Goal: Check status

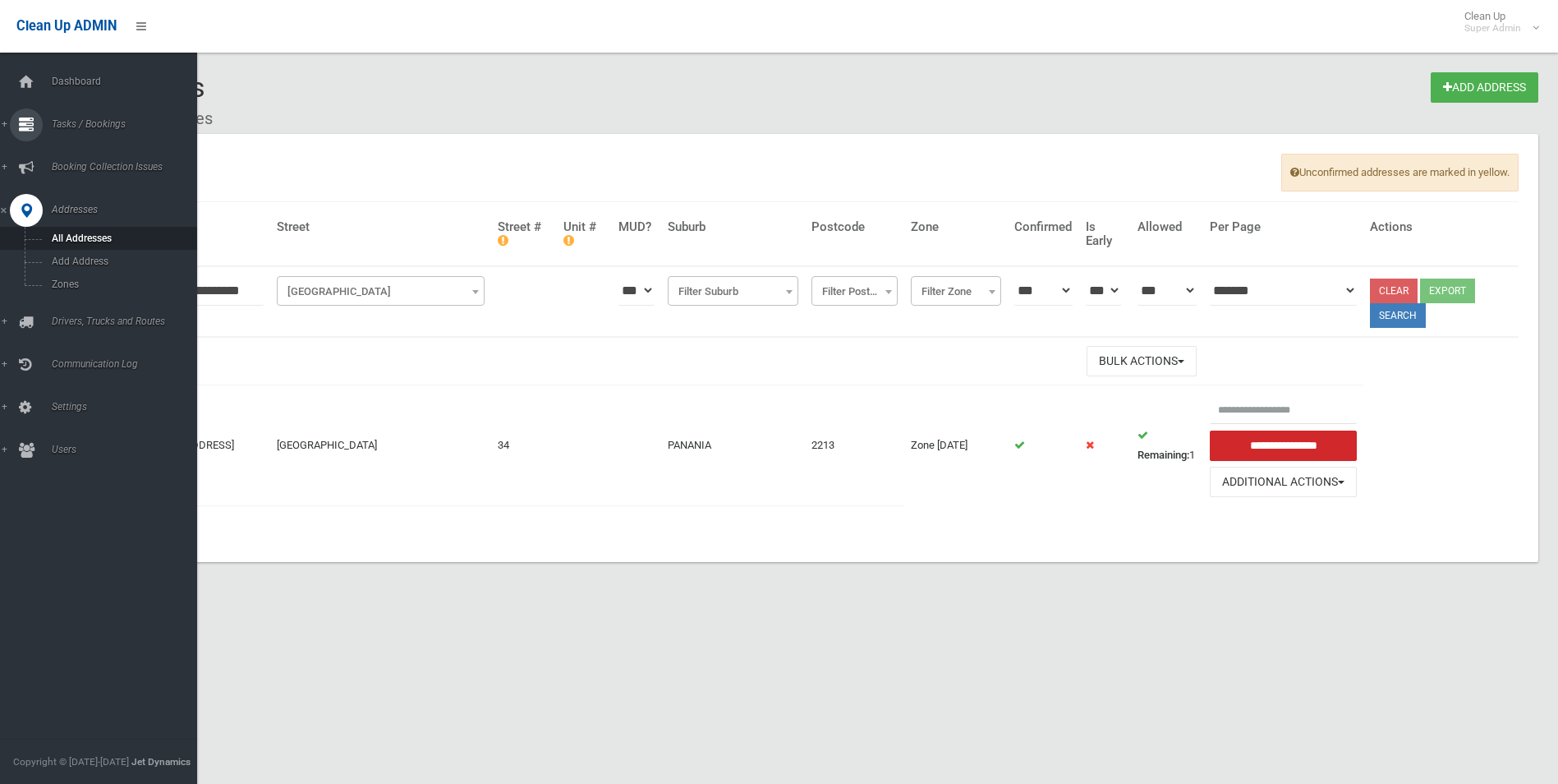
click at [81, 126] on span "Tasks / Bookings" at bounding box center [128, 124] width 163 height 12
click at [71, 245] on span "Search" at bounding box center [120, 245] width 149 height 12
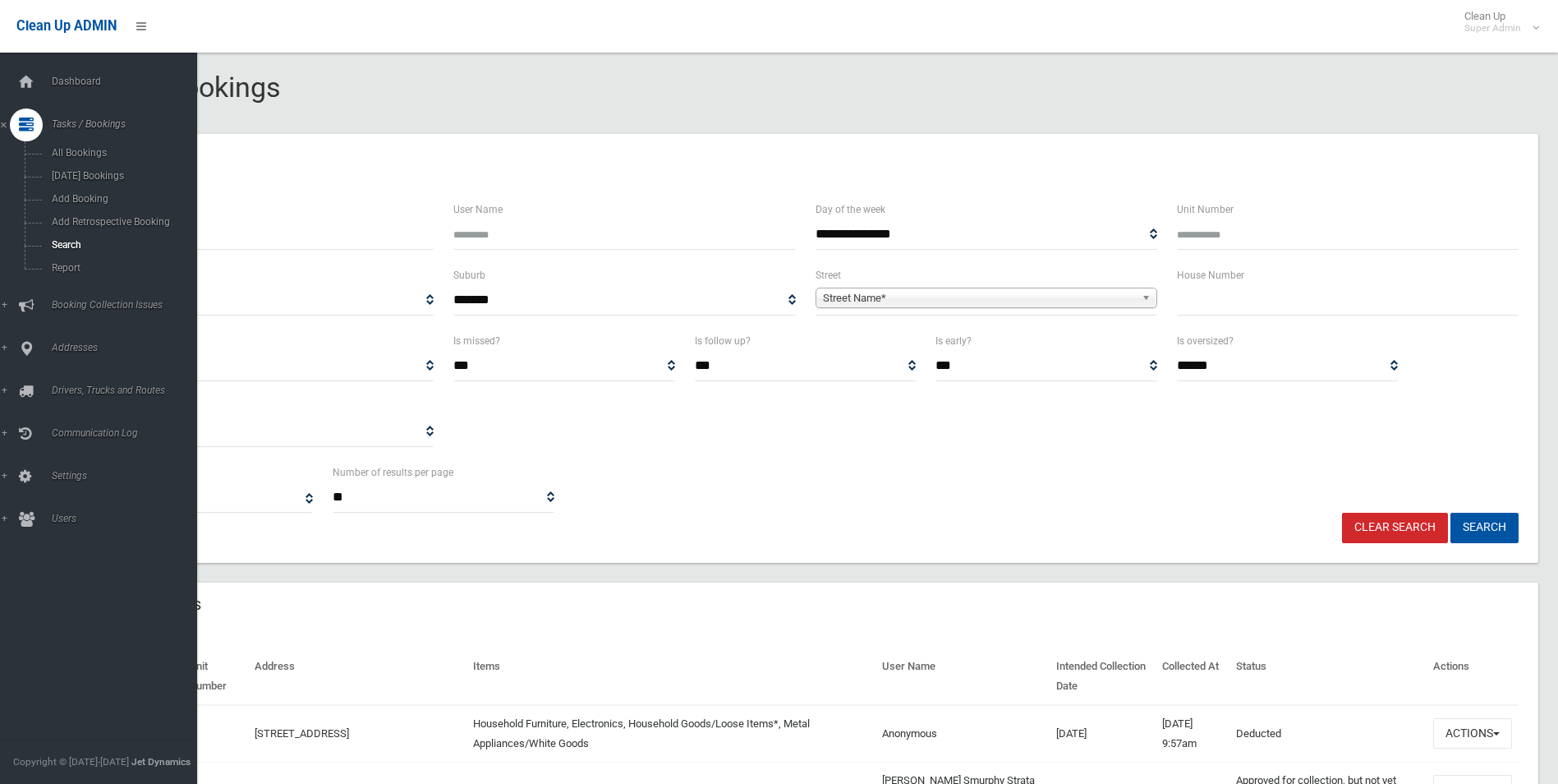
select select
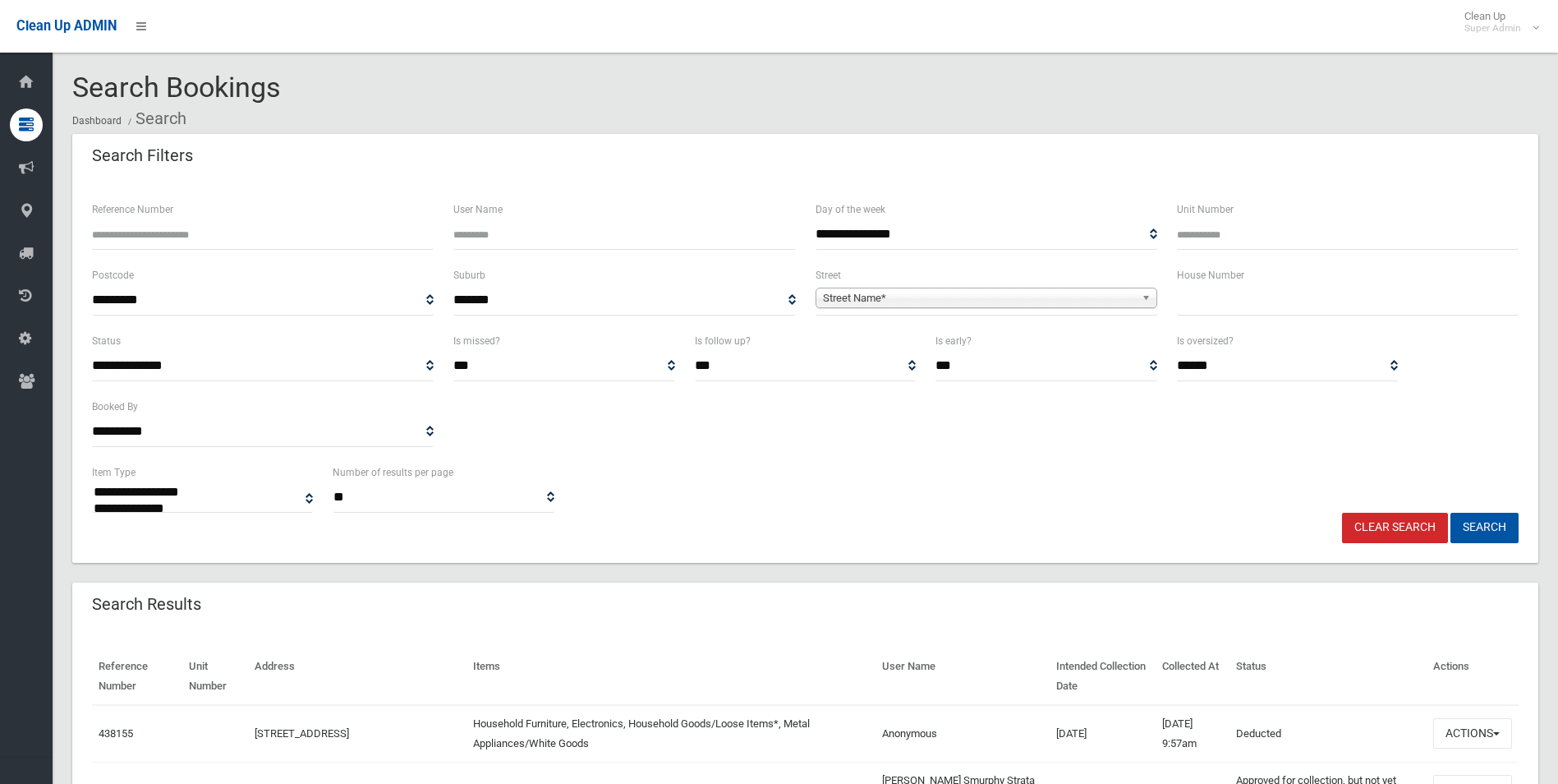
click at [206, 226] on input "Reference Number" at bounding box center [262, 234] width 342 height 31
type input "******"
click at [1451, 512] on button "Search" at bounding box center [1485, 528] width 68 height 31
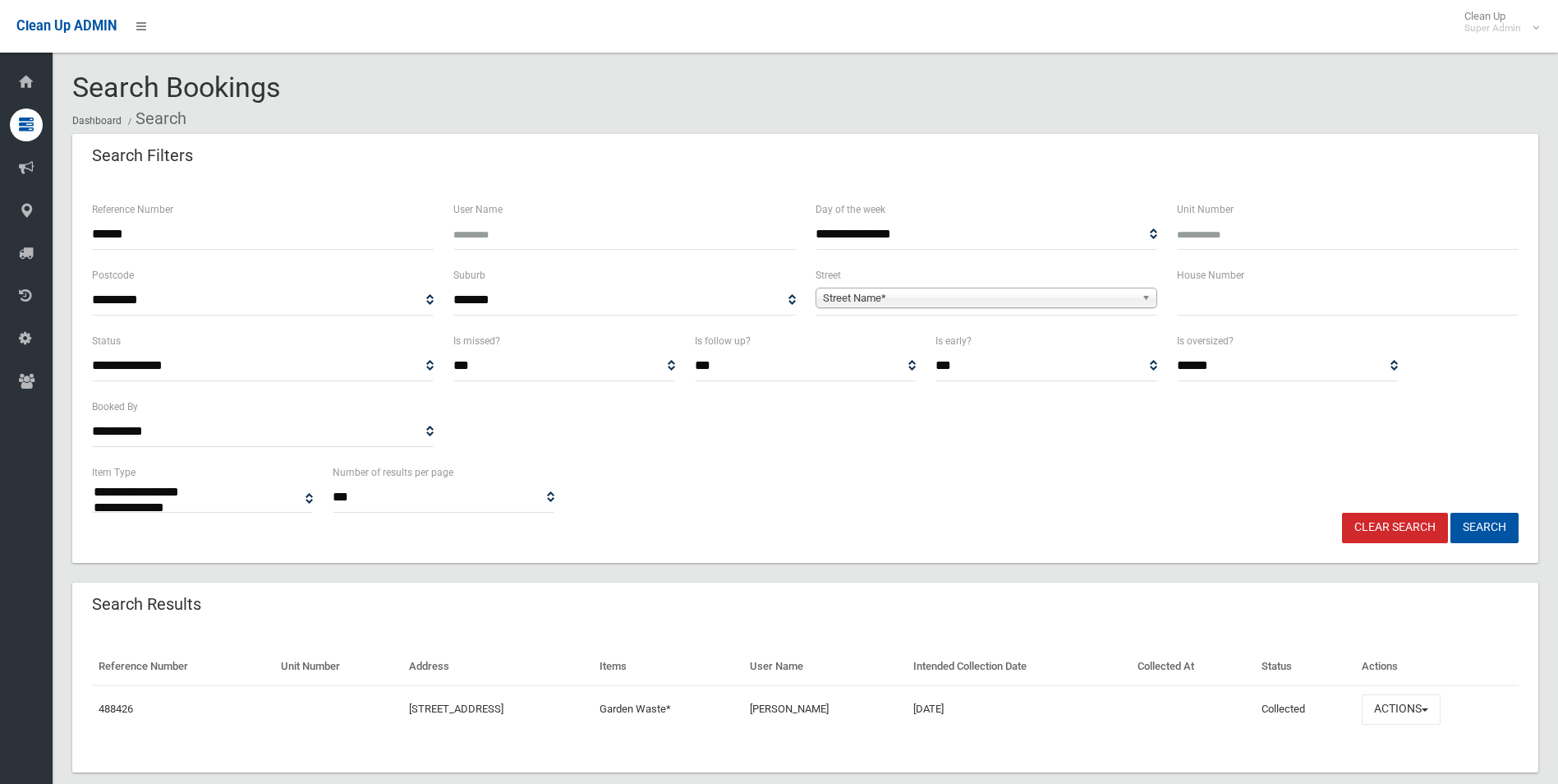
select select
click at [1407, 712] on button "Actions" at bounding box center [1401, 709] width 79 height 31
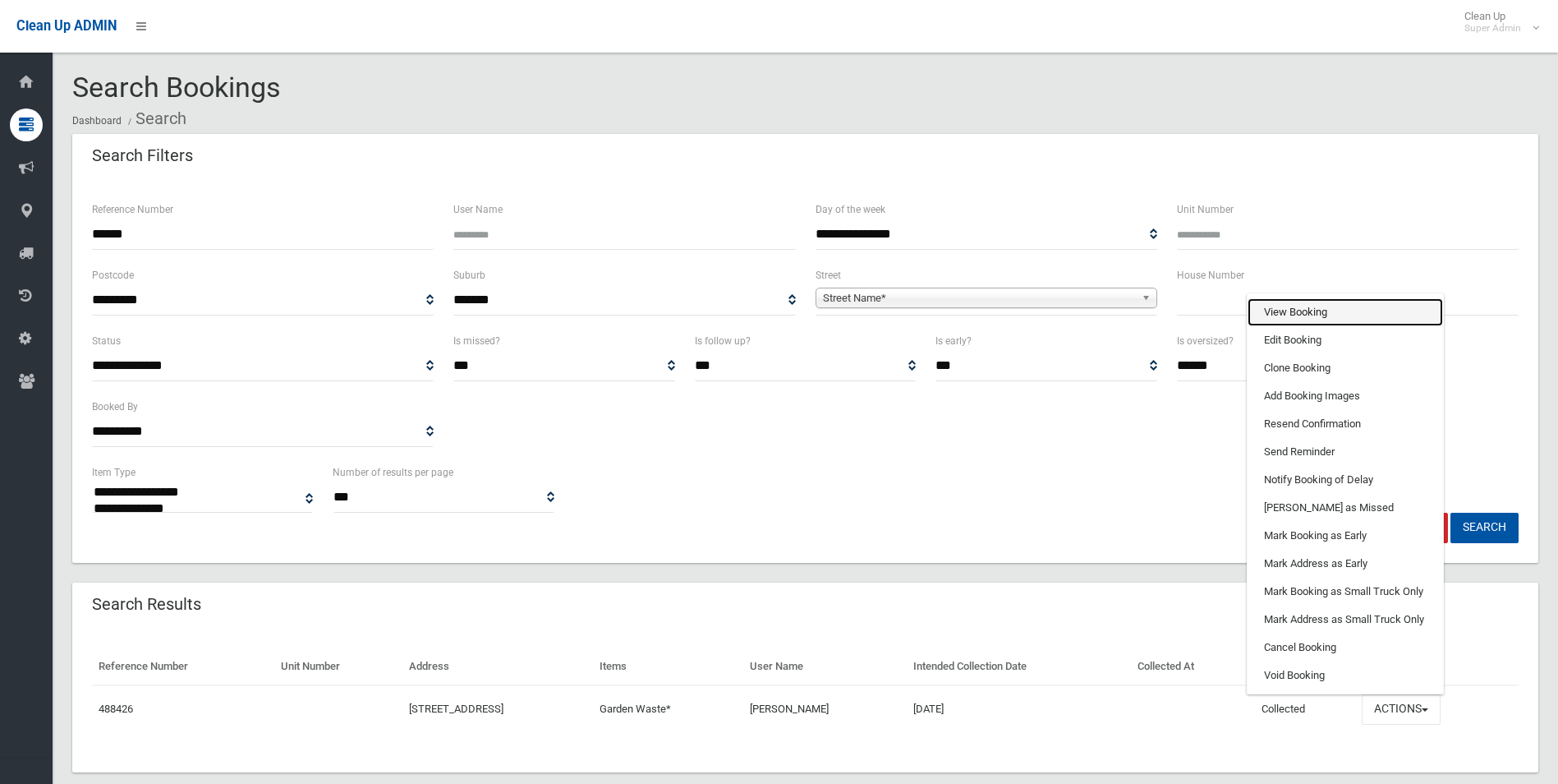
click at [1336, 316] on link "View Booking" at bounding box center [1346, 311] width 195 height 28
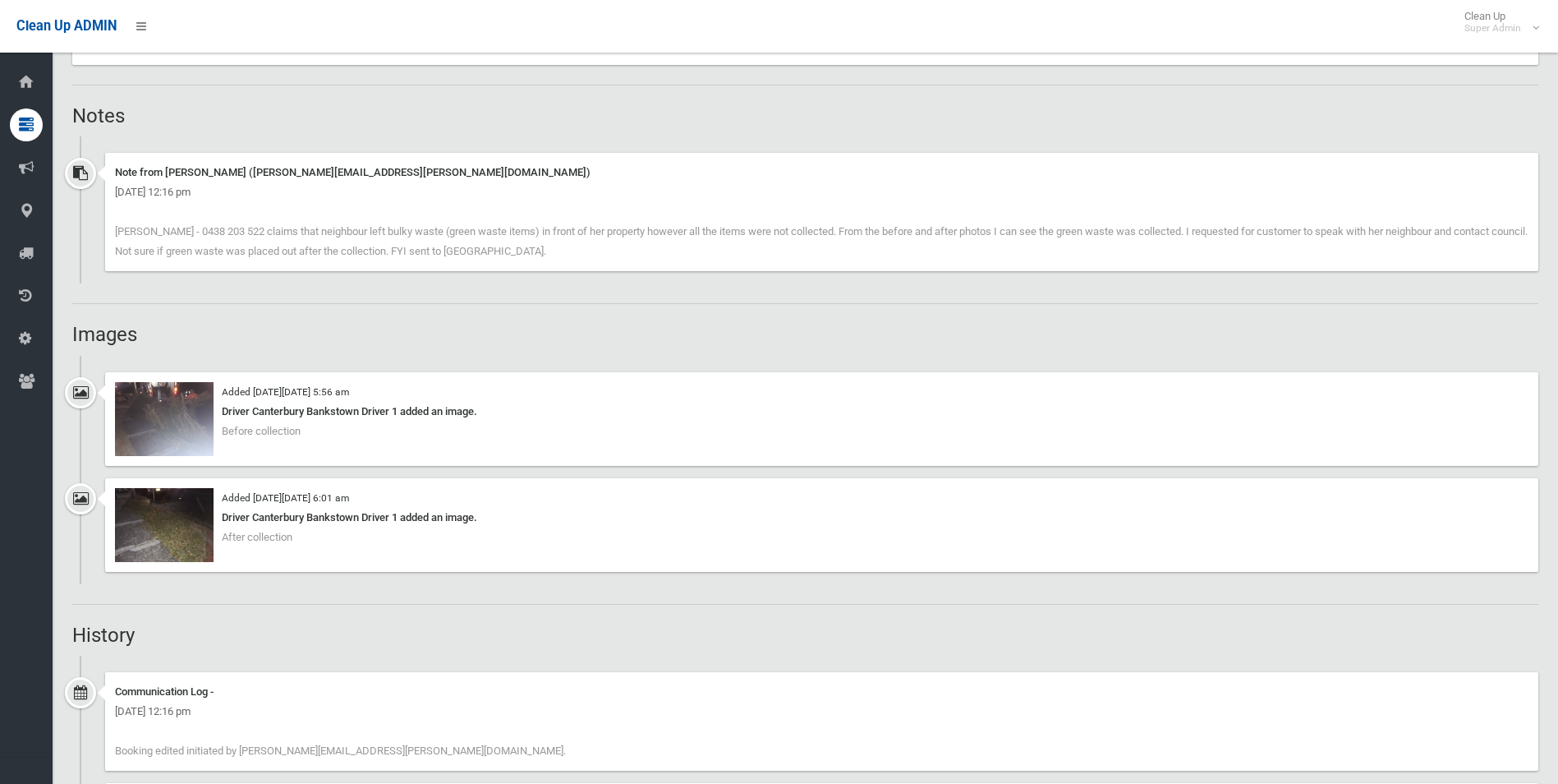
scroll to position [986, 0]
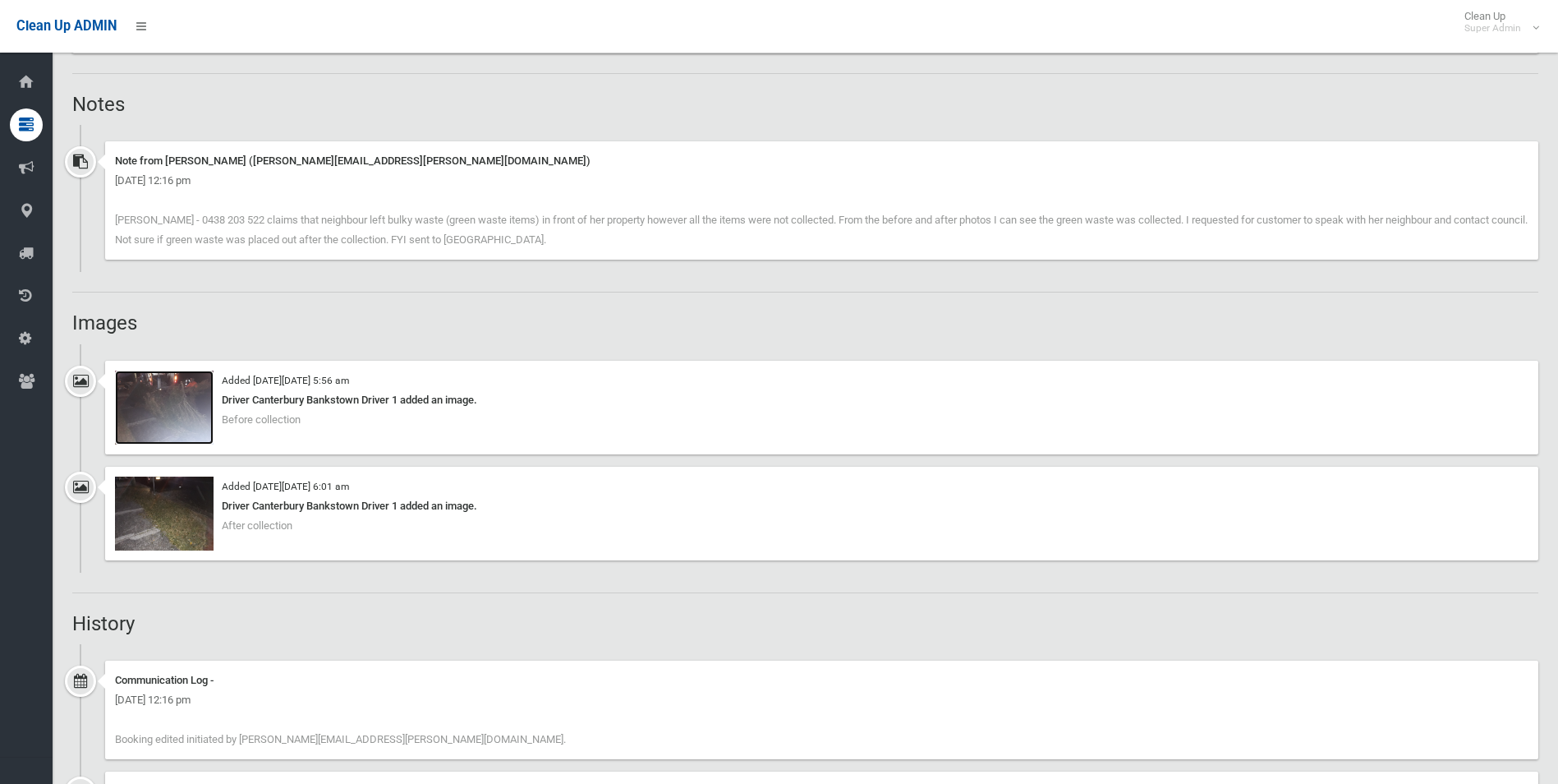
click at [167, 413] on img at bounding box center [165, 407] width 98 height 74
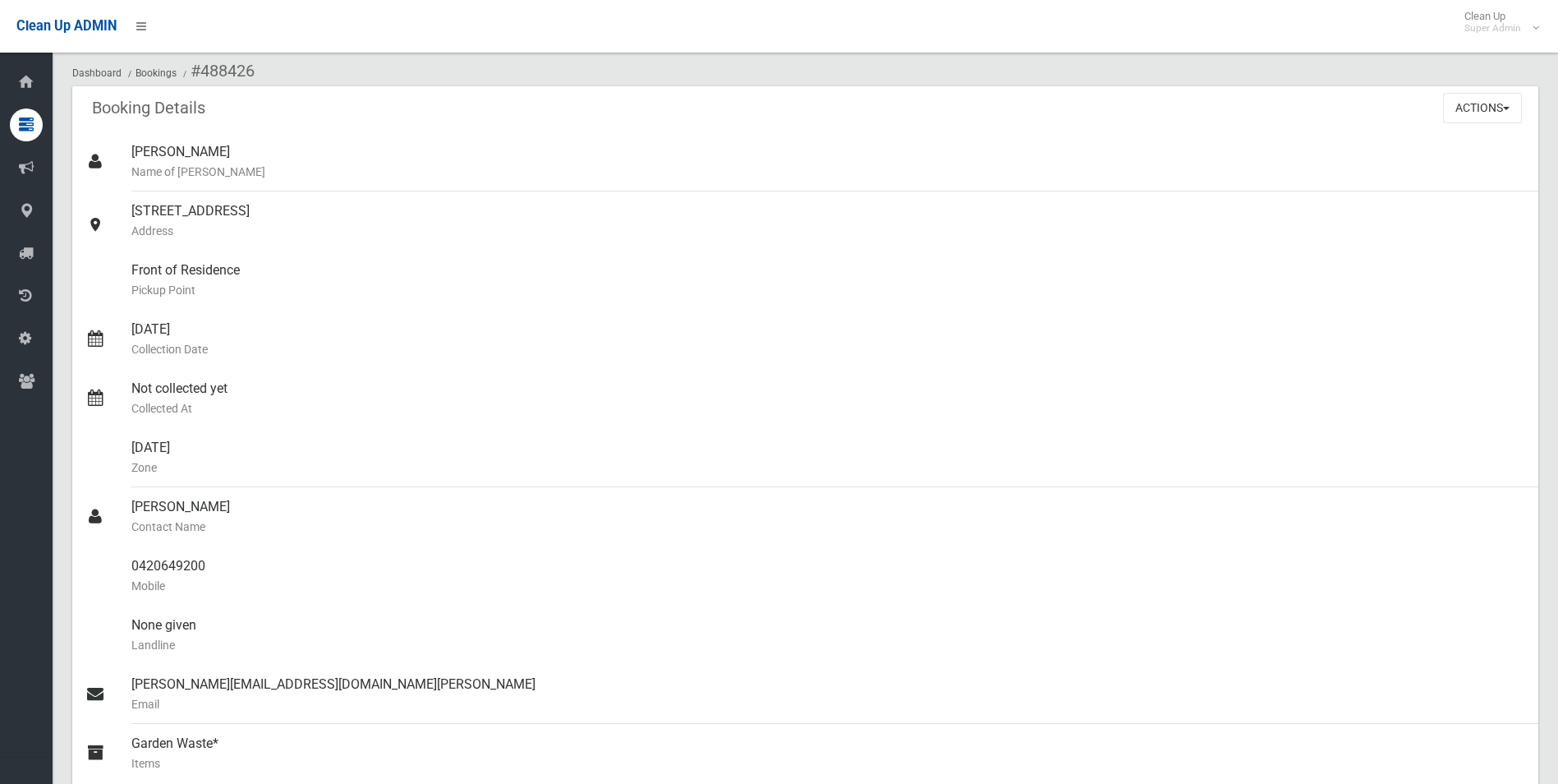
scroll to position [0, 0]
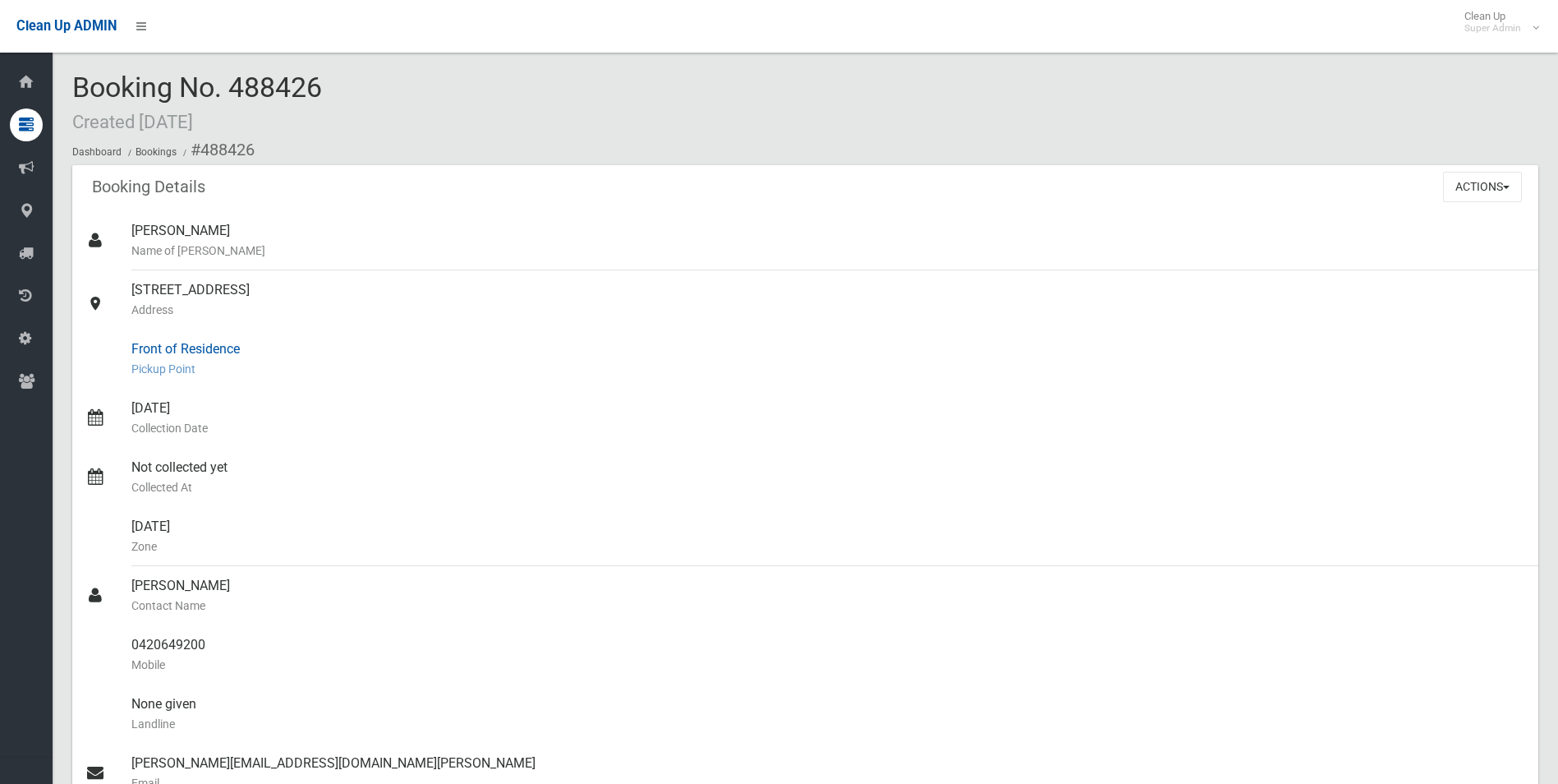
click at [400, 379] on div "Front of Residence [GEOGRAPHIC_DATA]" at bounding box center [828, 359] width 1394 height 59
